Goal: Information Seeking & Learning: Stay updated

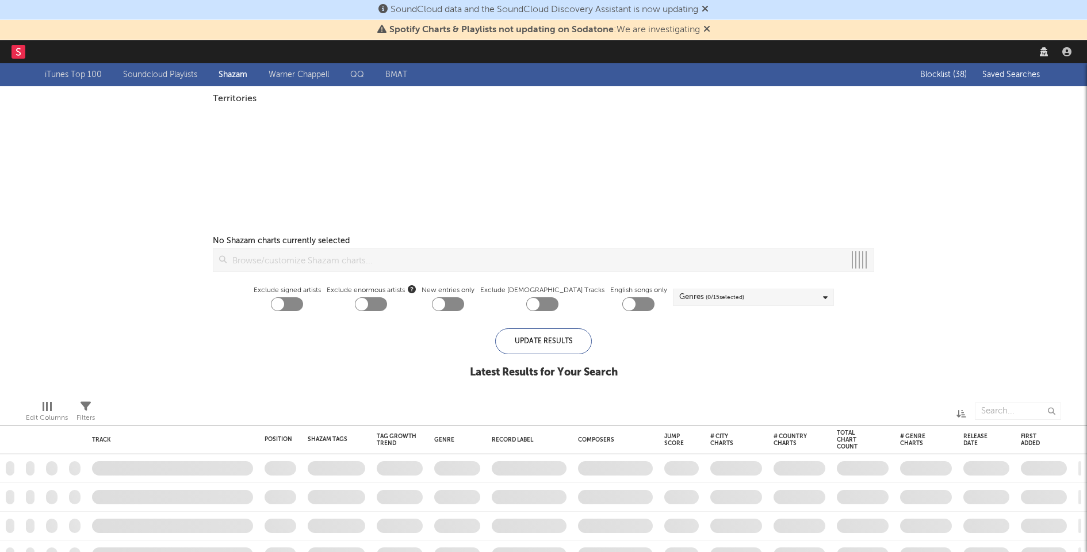
click at [923, 146] on div "iTunes Top 100 Soundcloud Playlists Shazam Warner Chappell QQ BMAT Blocklist ( …" at bounding box center [543, 227] width 1087 height 328
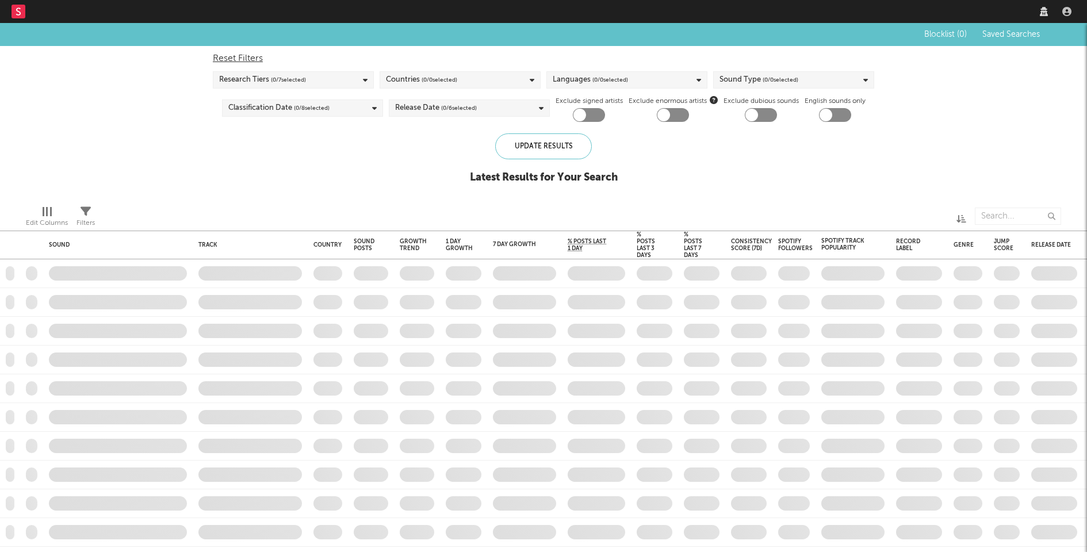
checkbox input "true"
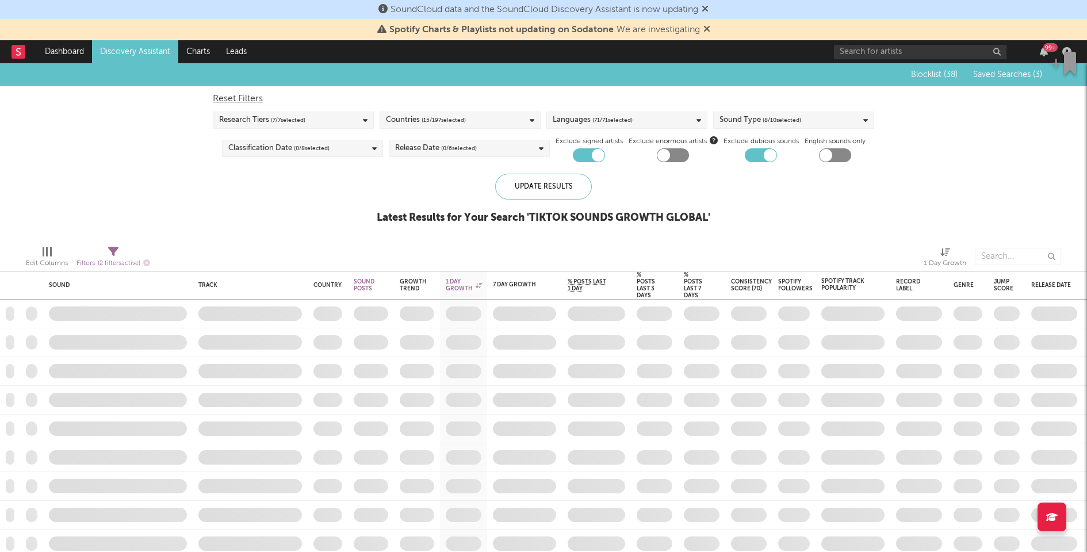
click at [707, 29] on icon at bounding box center [706, 28] width 7 height 9
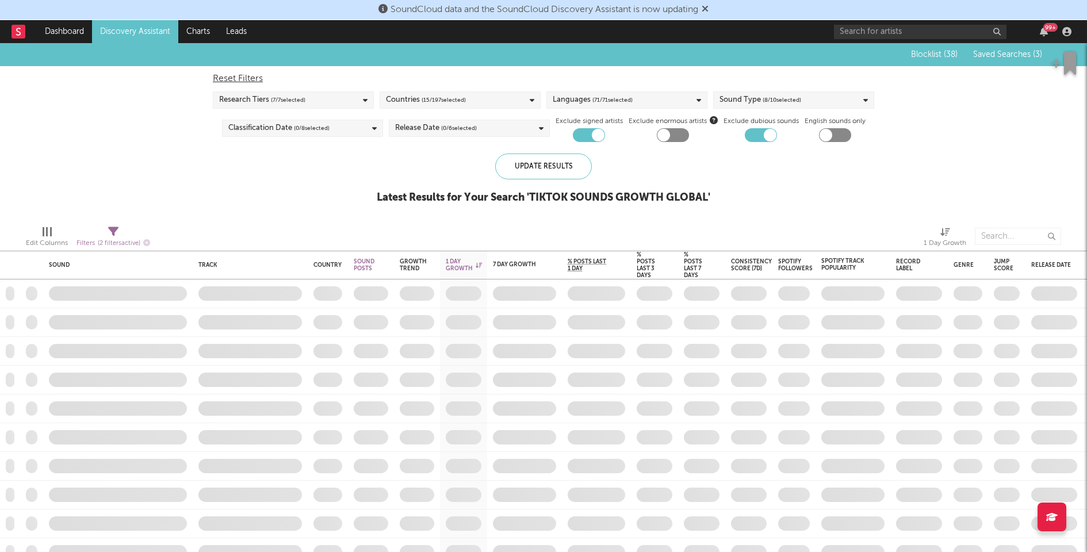
click at [708, 9] on icon at bounding box center [705, 8] width 7 height 9
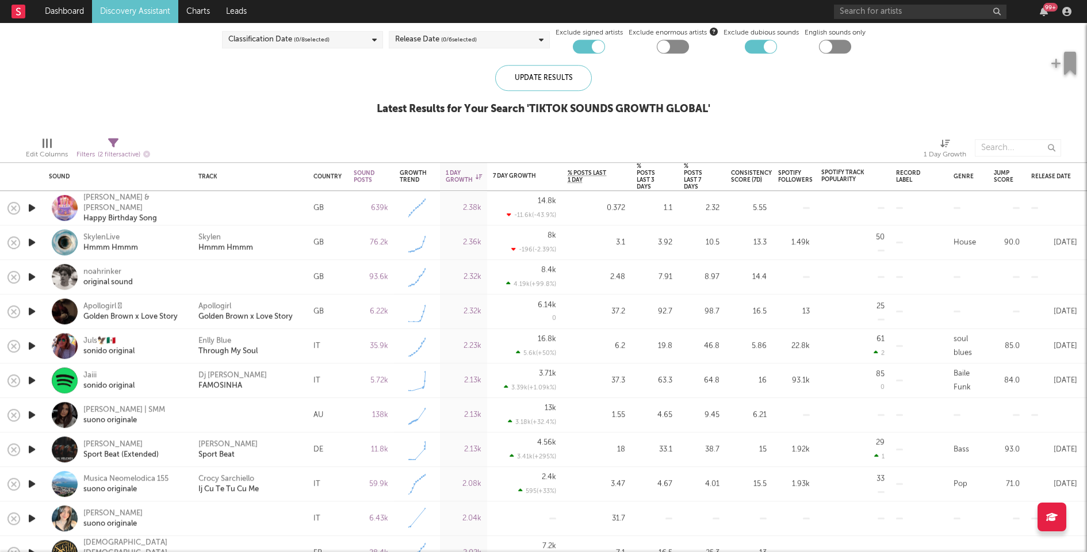
click at [32, 277] on icon "button" at bounding box center [32, 277] width 12 height 14
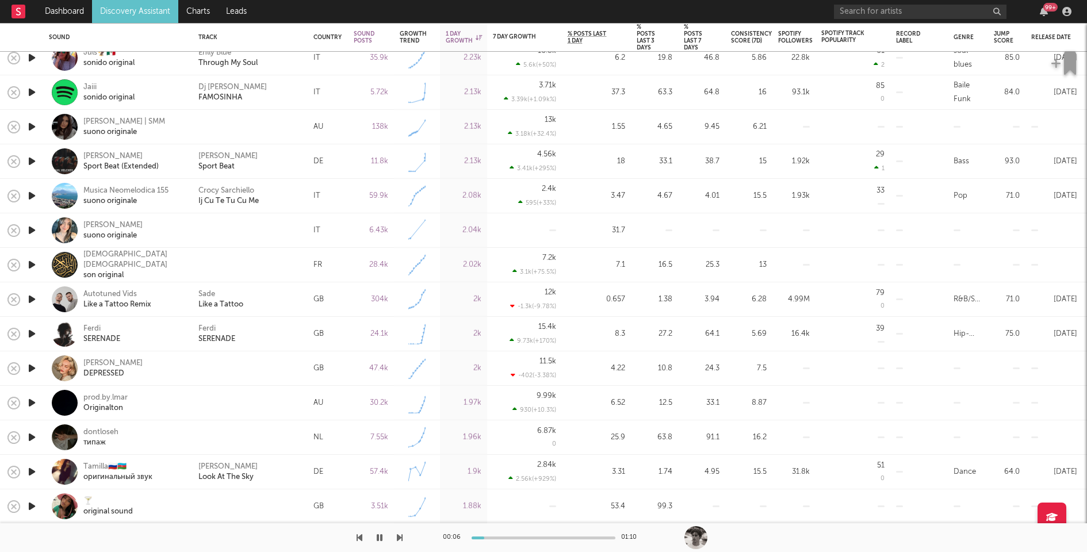
click at [33, 402] on icon "button" at bounding box center [32, 403] width 12 height 14
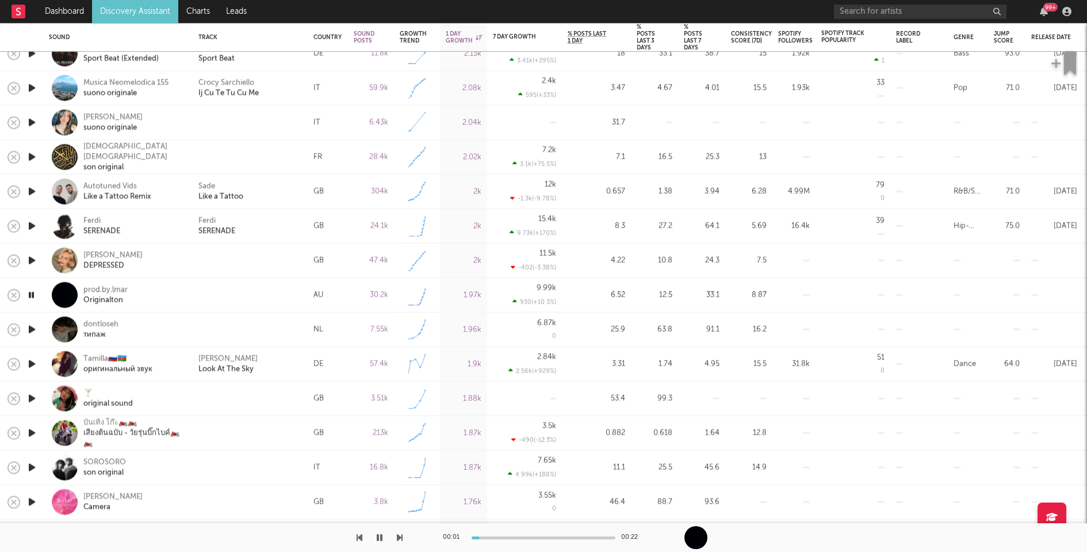
click at [35, 327] on icon "button" at bounding box center [32, 330] width 12 height 14
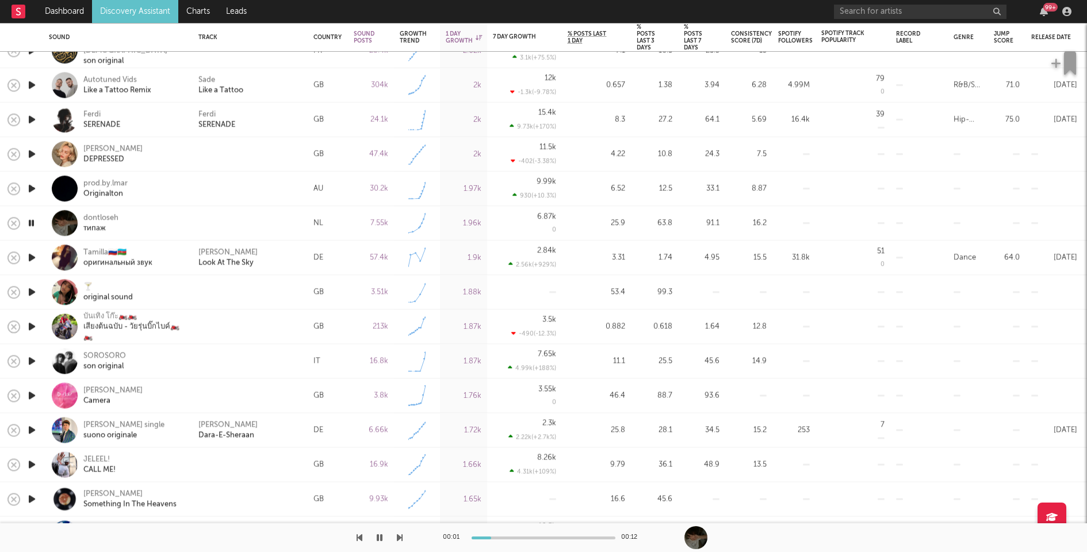
click at [31, 358] on icon "button" at bounding box center [32, 361] width 12 height 14
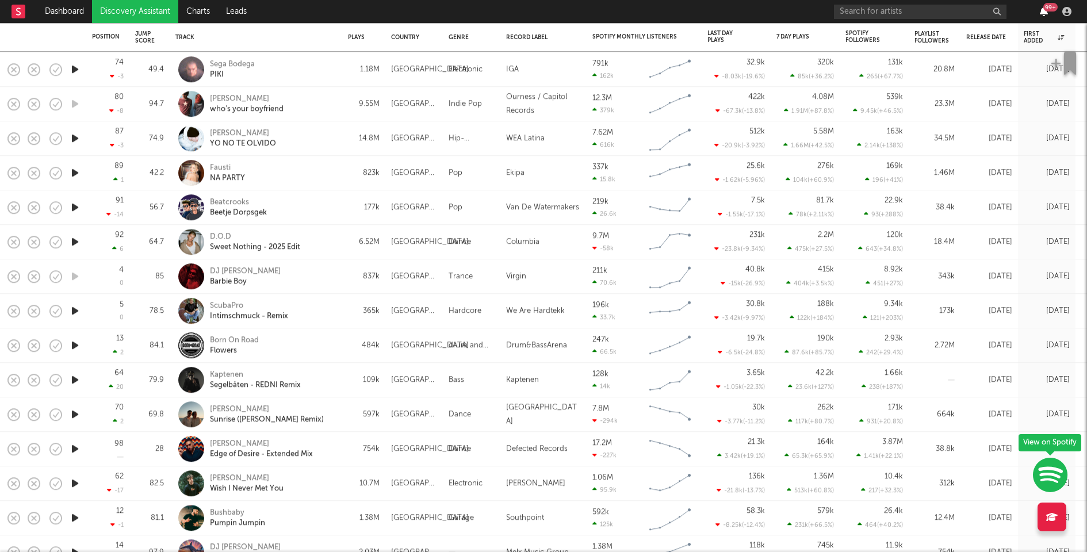
click at [1041, 12] on icon "button" at bounding box center [1044, 11] width 8 height 9
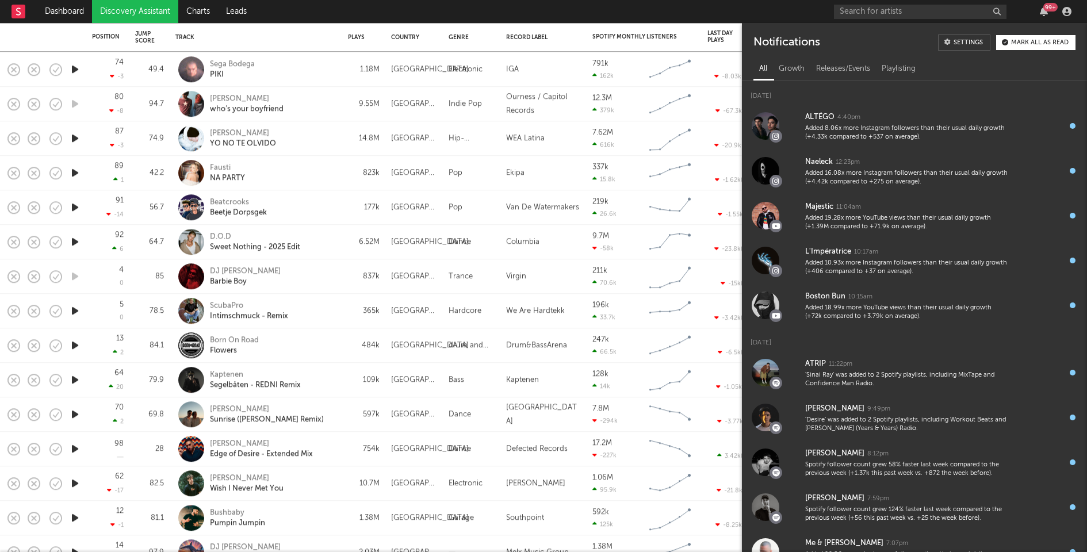
click at [1026, 40] on div "Mark all as read" at bounding box center [1040, 43] width 58 height 6
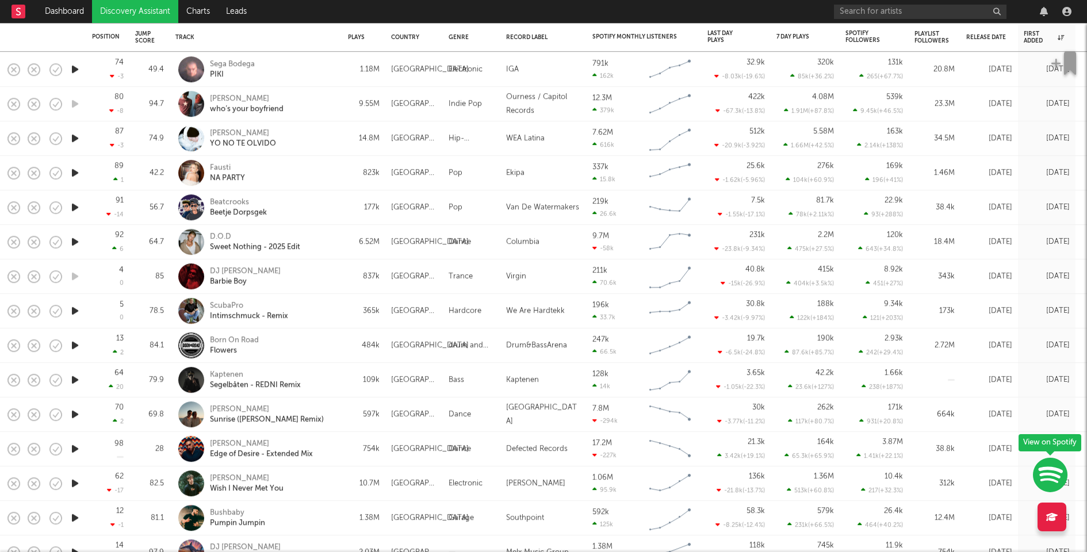
click at [1021, 5] on div at bounding box center [955, 11] width 242 height 23
